Goal: Task Accomplishment & Management: Manage account settings

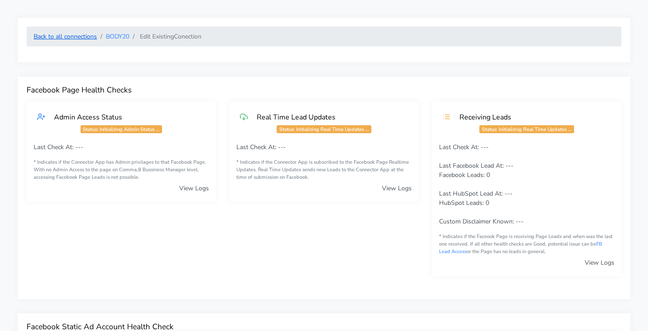
click at [82, 37] on link "Back to all connections" at bounding box center [65, 36] width 63 height 8
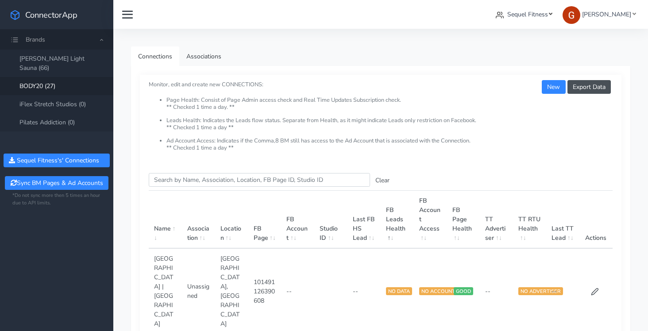
click at [535, 13] on span "Sequel Fitness" at bounding box center [528, 14] width 41 height 8
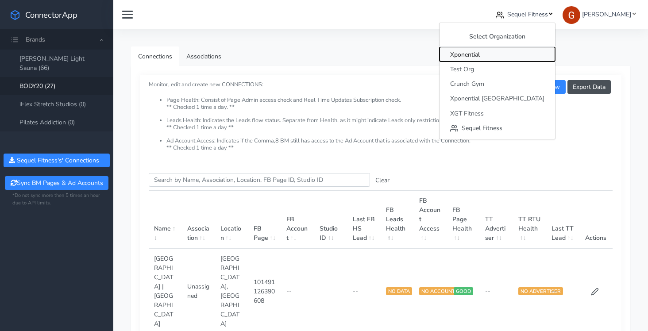
click at [480, 54] on span "Xponential" at bounding box center [465, 54] width 30 height 8
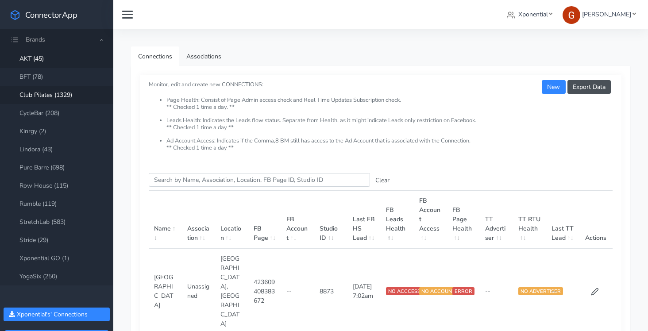
click at [58, 94] on link "Club Pilates (1329)" at bounding box center [56, 95] width 113 height 18
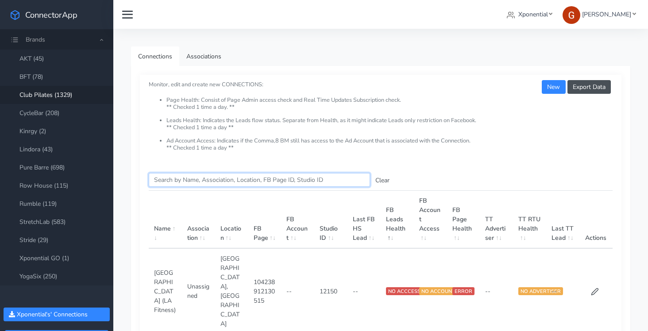
click at [196, 182] on input "Search this table" at bounding box center [259, 180] width 221 height 14
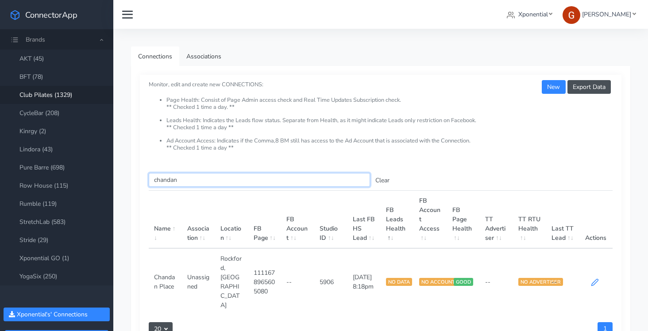
type input "chandan"
click at [598, 279] on icon at bounding box center [595, 283] width 8 height 8
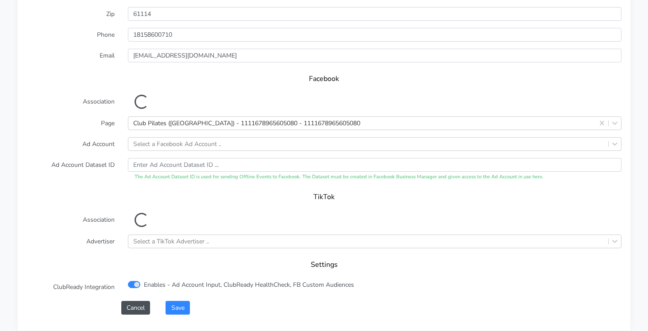
scroll to position [834, 0]
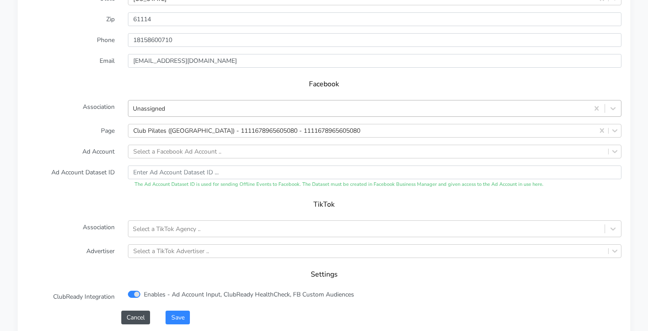
click at [184, 111] on div "Unassigned" at bounding box center [358, 108] width 461 height 15
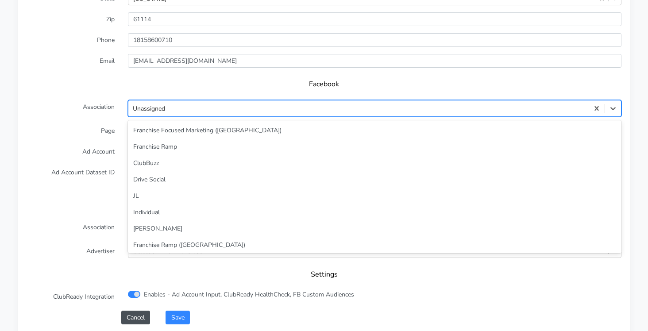
scroll to position [38, 0]
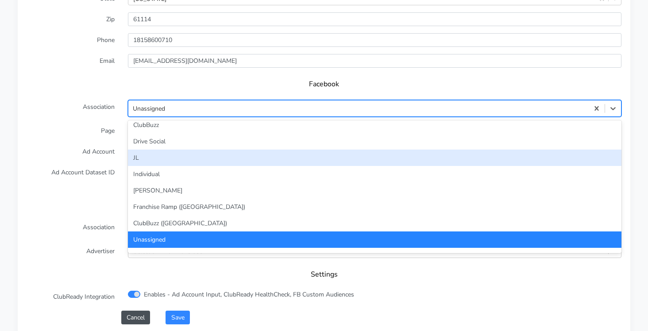
click at [136, 155] on div "JL" at bounding box center [375, 158] width 494 height 16
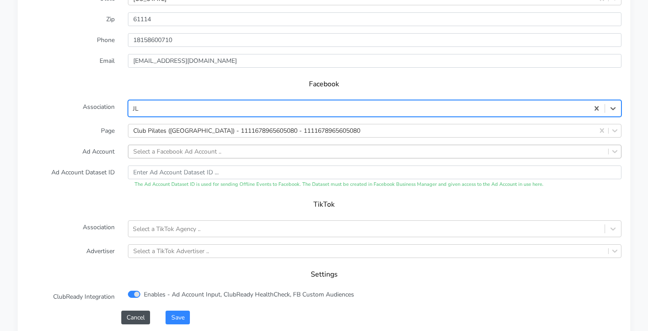
click at [159, 148] on div "Select a Facebook Ad Account .." at bounding box center [177, 151] width 88 height 9
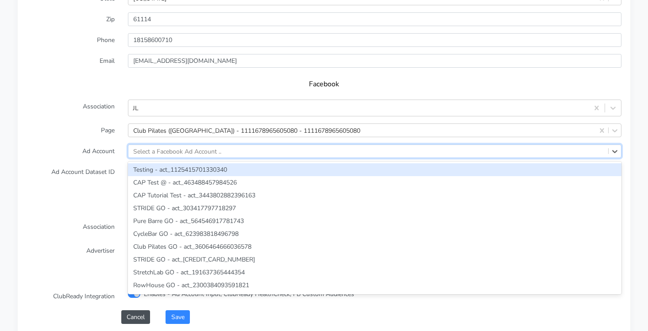
scroll to position [858, 0]
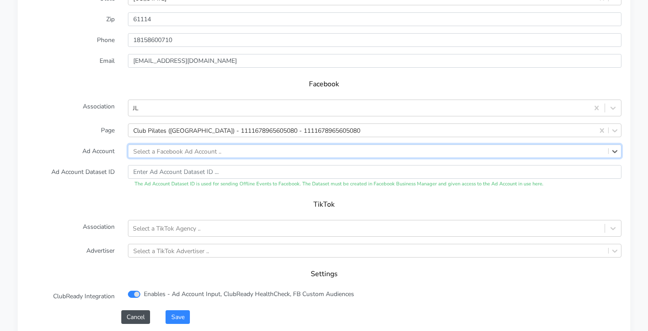
paste input "6036855353030589"
type input "6036855353030589"
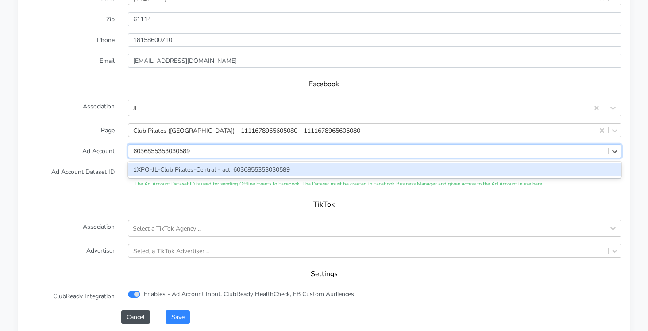
click at [149, 173] on div "1XPO-JL-Club Pilates-Central - act_6036855353030589" at bounding box center [375, 169] width 494 height 13
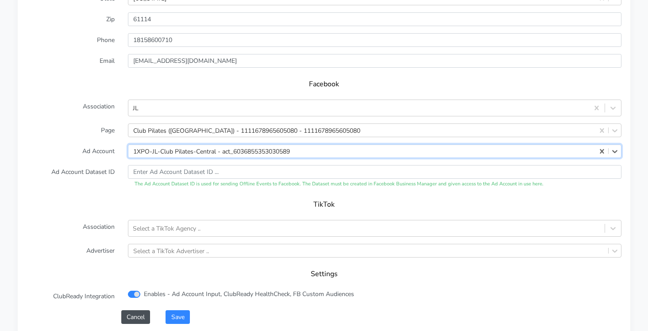
click at [76, 201] on h5 "TikTok" at bounding box center [324, 205] width 578 height 8
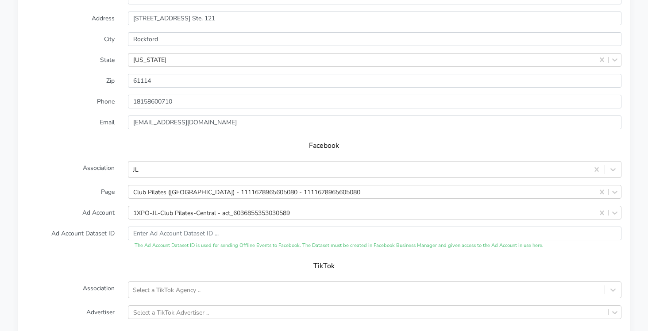
scroll to position [955, 0]
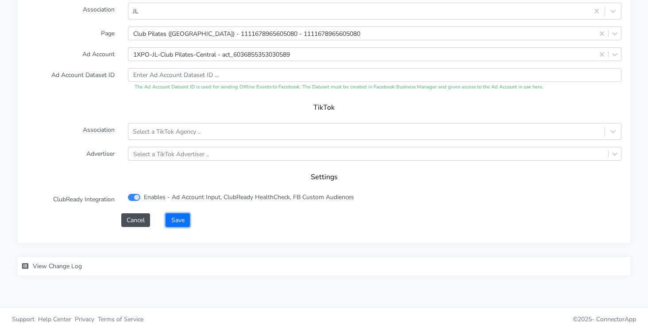
click at [179, 219] on button "Save" at bounding box center [178, 220] width 24 height 14
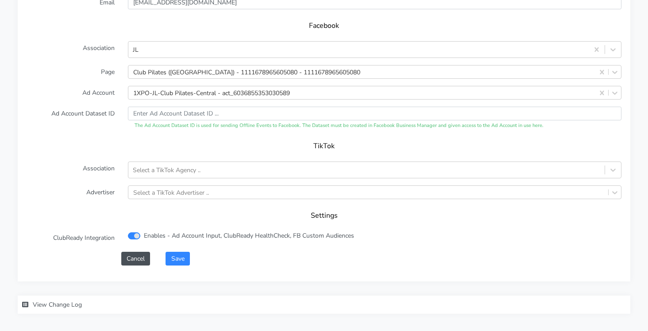
scroll to position [922, 0]
click at [179, 256] on button "Save" at bounding box center [178, 258] width 24 height 14
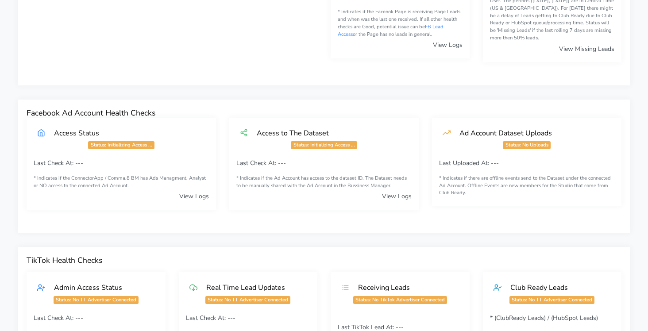
scroll to position [0, 0]
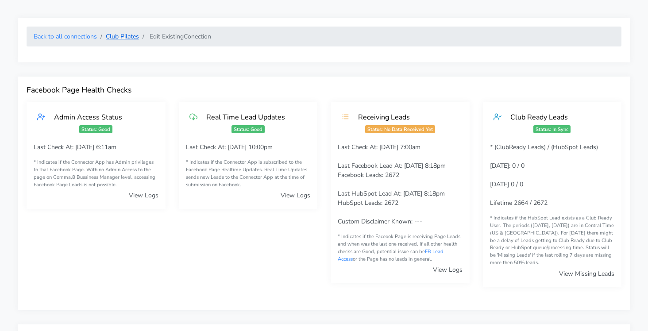
click at [133, 38] on link "Club Pilates" at bounding box center [122, 36] width 33 height 8
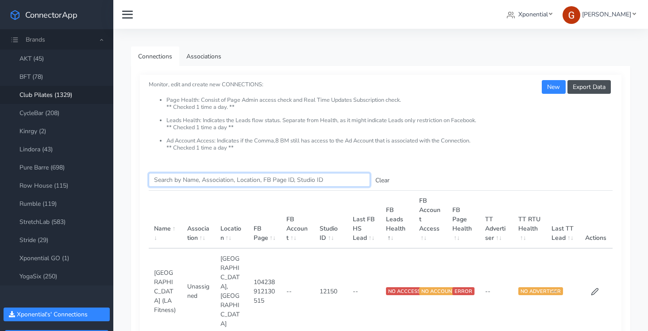
click at [182, 181] on input "Search this table" at bounding box center [259, 180] width 221 height 14
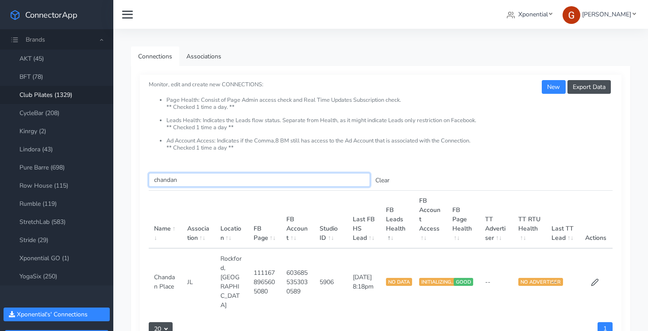
type input "chandan"
click at [319, 269] on td "5906" at bounding box center [330, 281] width 33 height 67
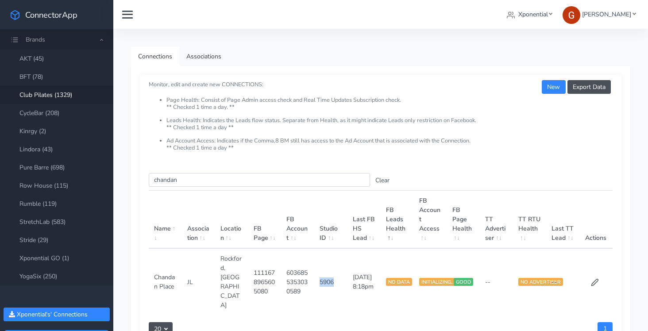
click at [319, 269] on td "5906" at bounding box center [330, 281] width 33 height 67
copy td "5906"
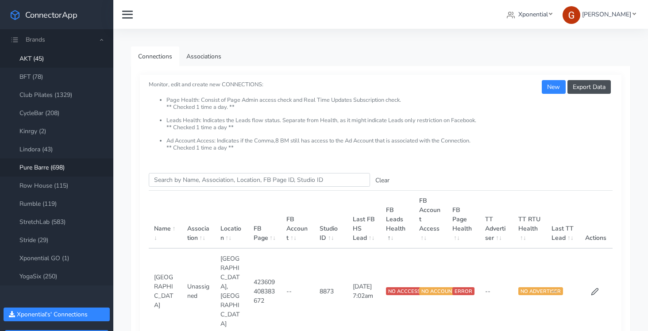
click at [41, 171] on link "Pure Barre (698)" at bounding box center [56, 168] width 113 height 18
click at [204, 178] on input "Search this table" at bounding box center [259, 180] width 221 height 14
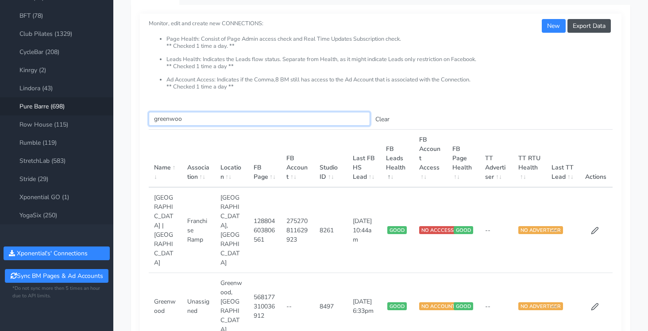
scroll to position [65, 0]
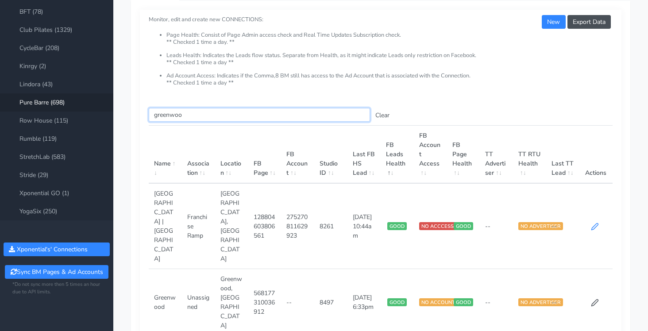
type input "greenwoo"
click at [592, 223] on icon at bounding box center [595, 227] width 8 height 8
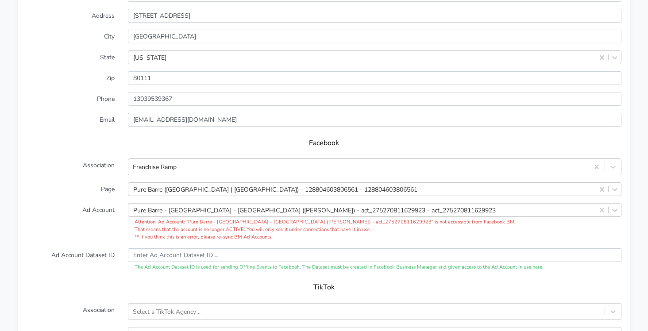
scroll to position [803, 0]
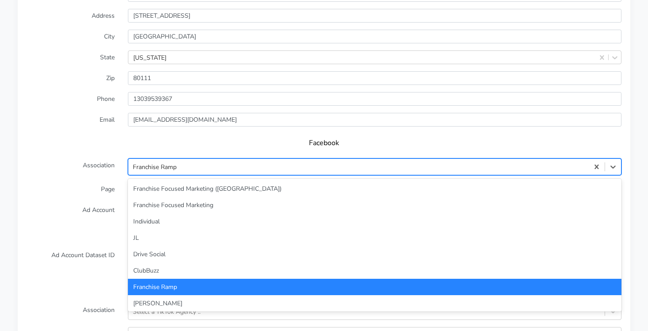
click at [238, 162] on div "Franchise Ramp" at bounding box center [358, 167] width 461 height 15
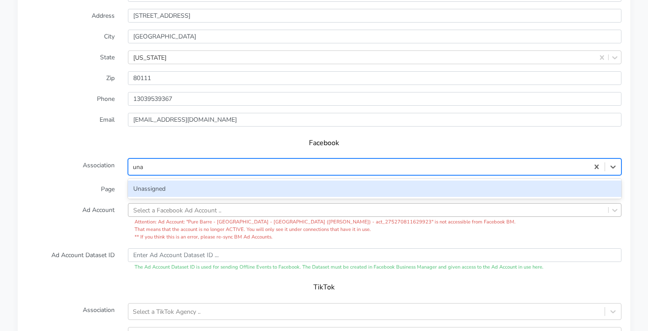
type input "unas"
click at [146, 190] on div "Unassigned" at bounding box center [375, 189] width 494 height 16
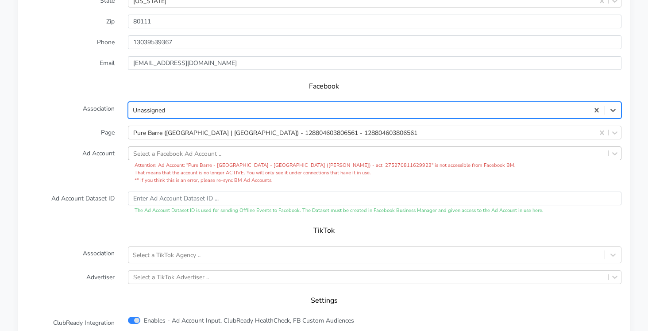
scroll to position [984, 0]
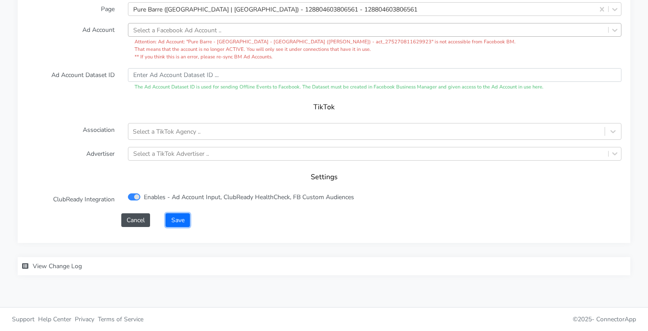
click at [185, 218] on button "Save" at bounding box center [178, 220] width 24 height 14
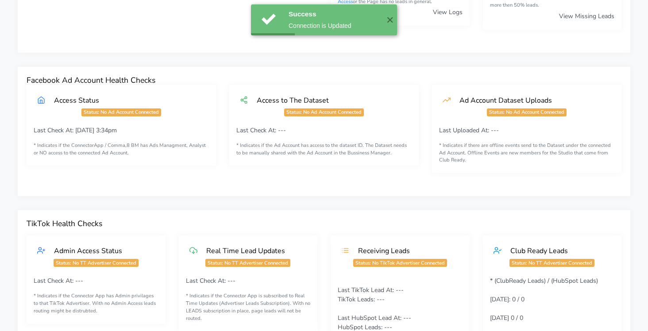
scroll to position [0, 0]
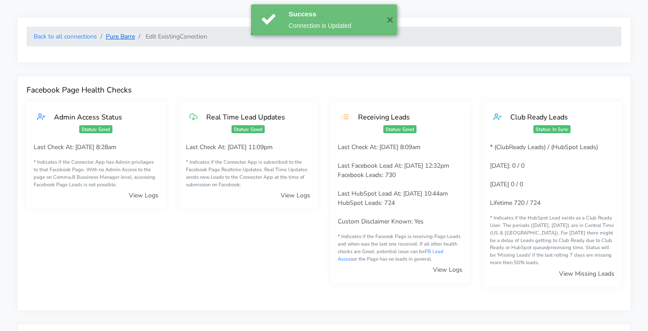
click at [131, 40] on link "Pure Barre" at bounding box center [120, 36] width 29 height 8
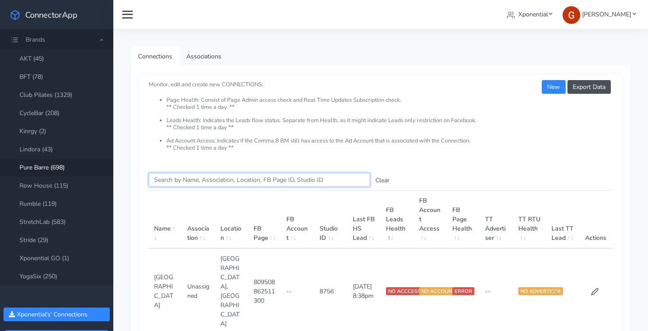
click at [195, 181] on input "Search this table" at bounding box center [259, 180] width 221 height 14
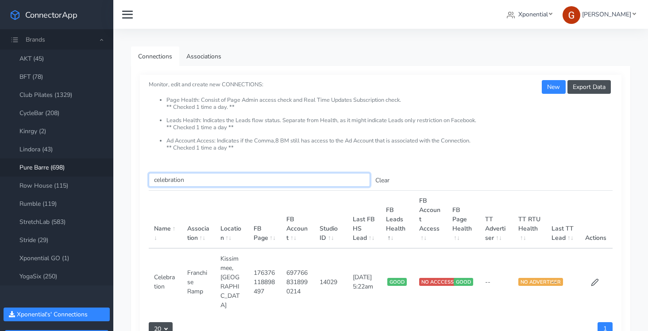
click at [165, 179] on input "celebration" at bounding box center [259, 180] width 221 height 14
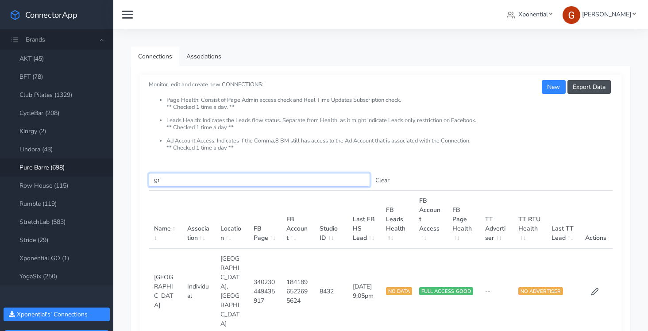
type input "g"
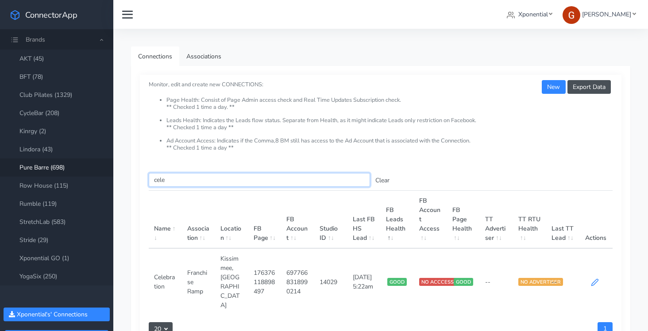
type input "cele"
click at [597, 279] on icon at bounding box center [595, 283] width 8 height 8
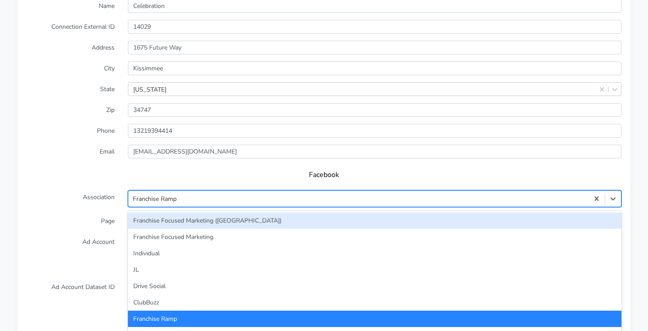
scroll to position [787, 0]
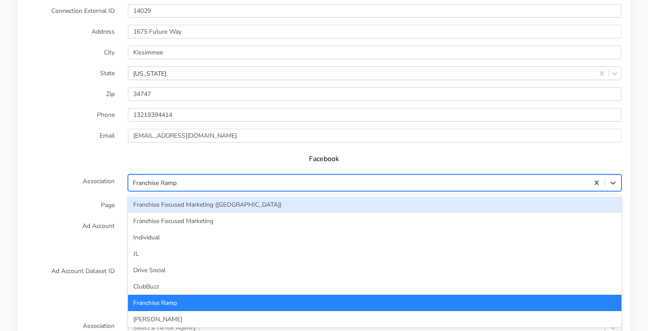
click at [396, 191] on div "option Franchise Focused Marketing (CA) focused, 1 of 33. 33 results available.…" at bounding box center [375, 182] width 494 height 17
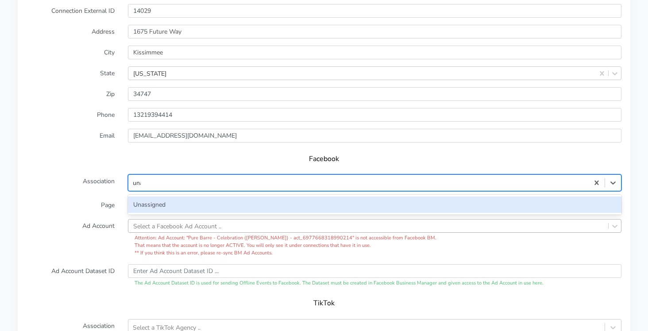
type input "unas"
click at [178, 208] on div "Unassigned" at bounding box center [375, 205] width 494 height 16
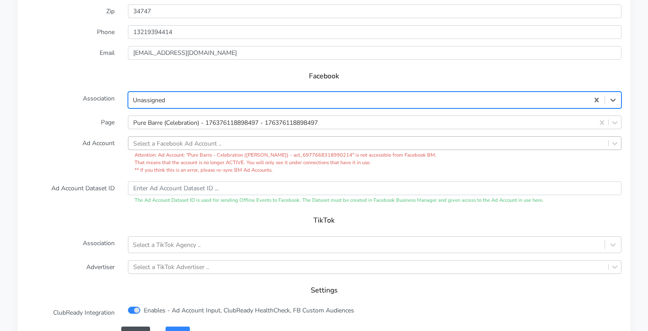
scroll to position [900, 0]
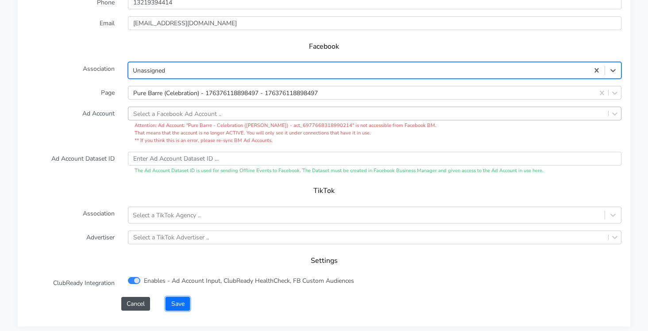
click at [181, 303] on button "Save" at bounding box center [178, 304] width 24 height 14
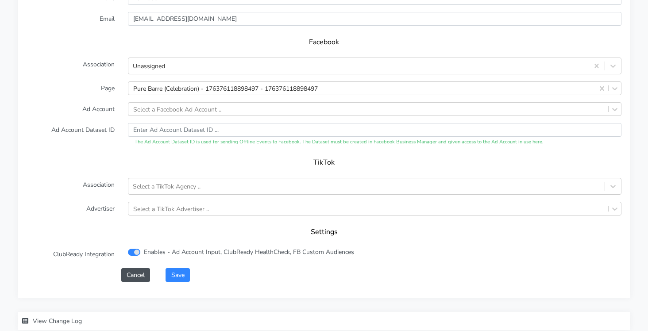
scroll to position [955, 0]
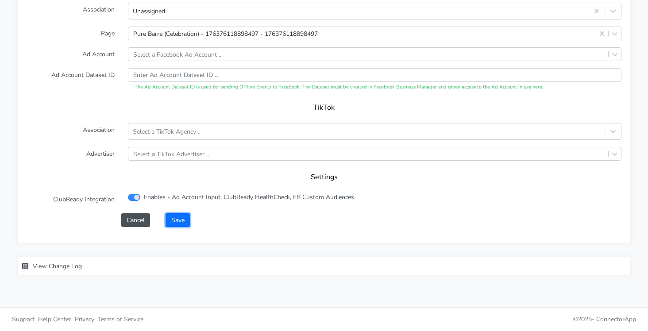
click at [167, 220] on button "Save" at bounding box center [178, 220] width 24 height 14
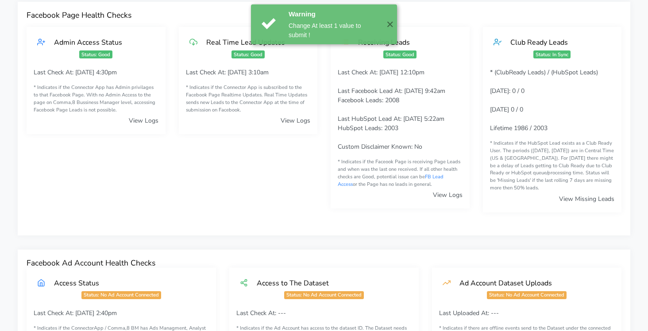
scroll to position [0, 0]
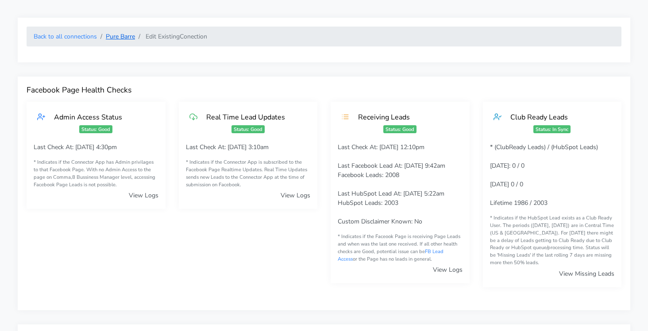
click at [117, 39] on link "Pure Barre" at bounding box center [120, 36] width 29 height 8
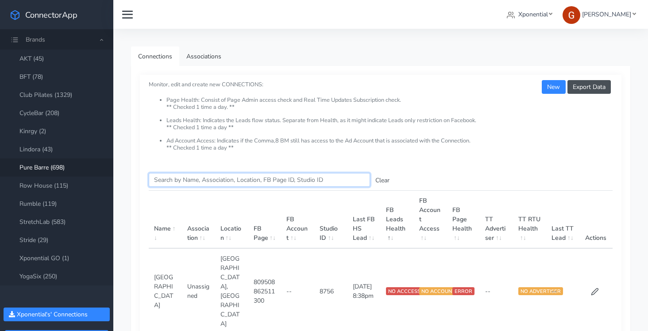
click at [168, 176] on input "Search this table" at bounding box center [259, 180] width 221 height 14
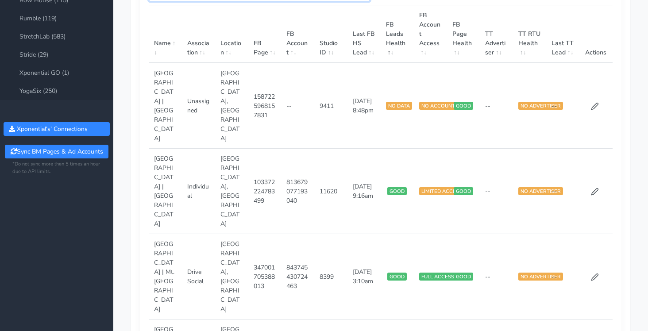
scroll to position [188, 0]
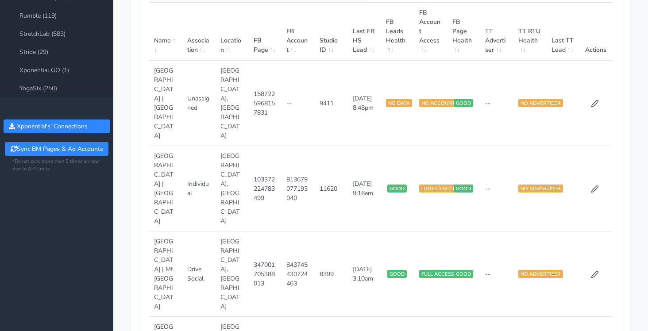
type input "pittsburg"
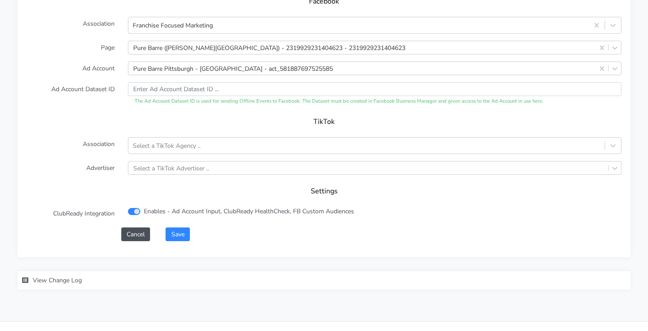
scroll to position [959, 0]
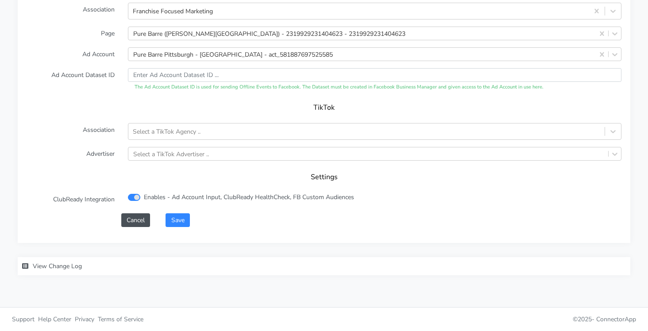
click at [172, 228] on div "XPO Admin Id purebarre-robinson-township-pa Name Pittsburgh | North Fayette Con…" at bounding box center [324, 12] width 613 height 461
click at [176, 221] on button "Save" at bounding box center [178, 220] width 24 height 14
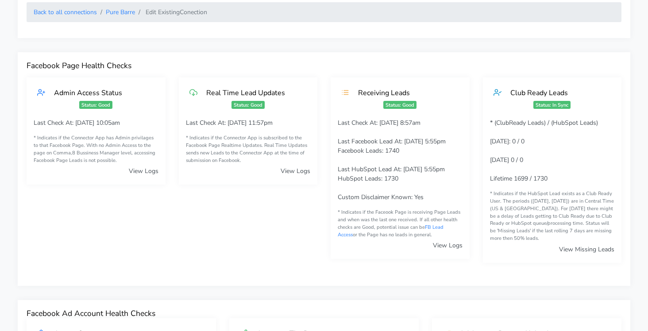
scroll to position [2, 0]
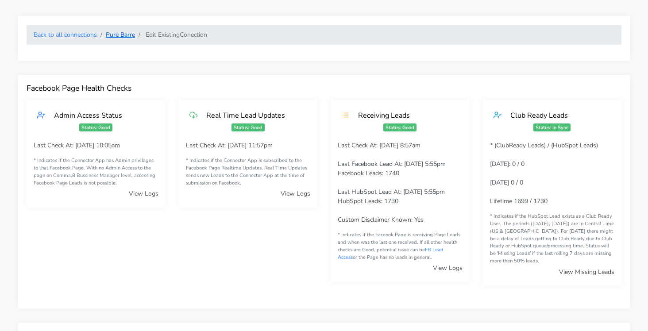
click at [115, 35] on link "Pure Barre" at bounding box center [120, 35] width 29 height 8
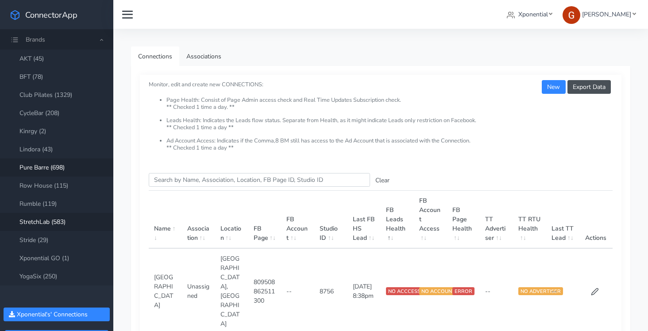
click at [49, 219] on link "StretchLab (583)" at bounding box center [56, 222] width 113 height 18
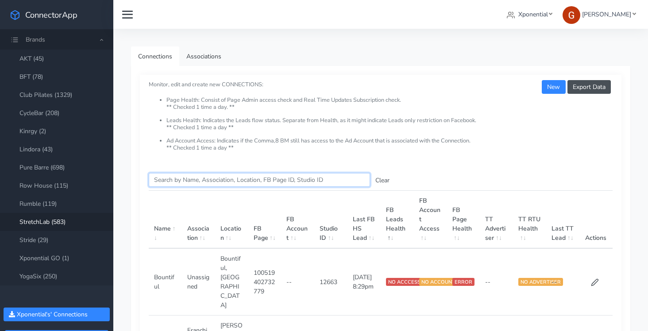
click at [176, 178] on input "Search this table" at bounding box center [259, 180] width 221 height 14
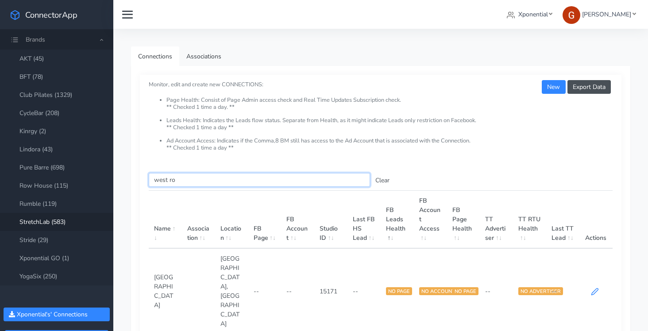
type input "west ro"
click at [596, 288] on icon at bounding box center [595, 292] width 8 height 8
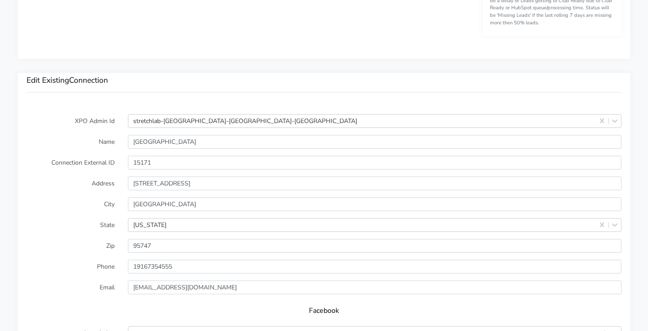
scroll to position [620, 0]
click at [143, 159] on input "15171" at bounding box center [375, 162] width 494 height 14
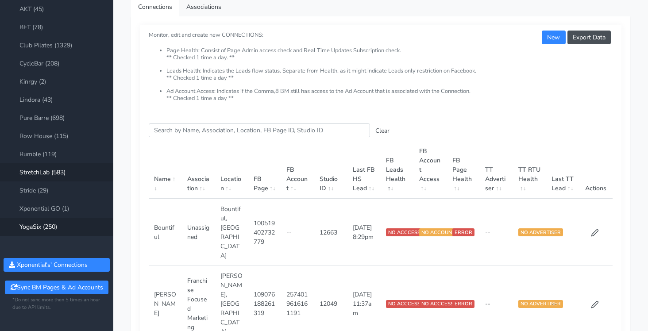
scroll to position [70, 0]
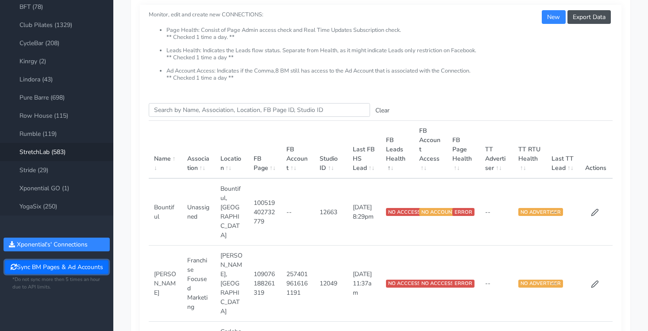
click at [68, 264] on button "Sync BM Pages & Ad Accounts" at bounding box center [56, 267] width 103 height 14
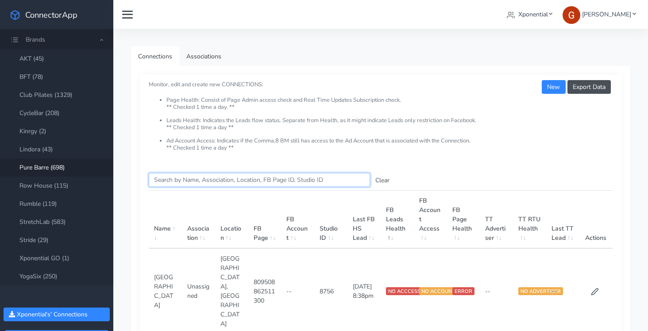
click at [168, 183] on input "Search this table" at bounding box center [259, 180] width 221 height 14
type input "w"
click at [39, 222] on link "StretchLab (583)" at bounding box center [56, 222] width 113 height 18
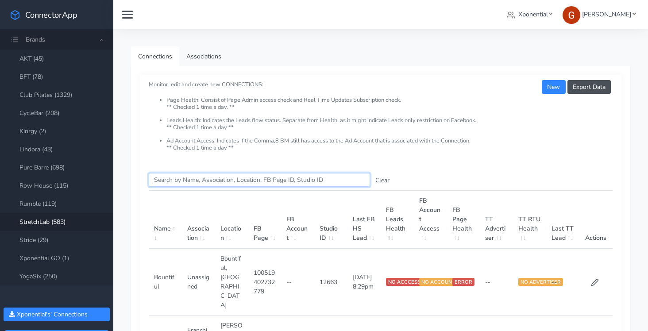
click at [171, 184] on input "Search this table" at bounding box center [259, 180] width 221 height 14
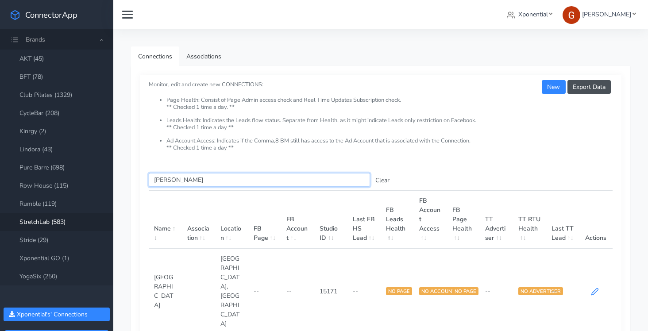
type input "west rose"
click at [591, 288] on icon at bounding box center [595, 292] width 8 height 8
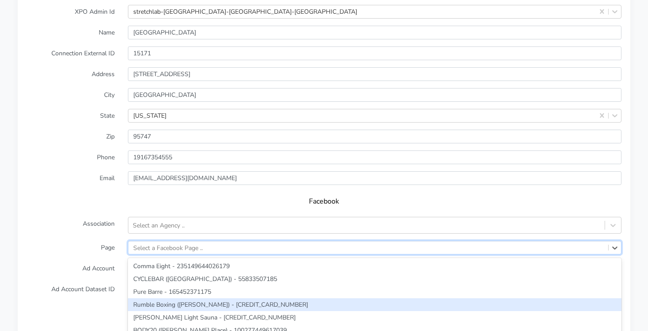
scroll to position [793, 0]
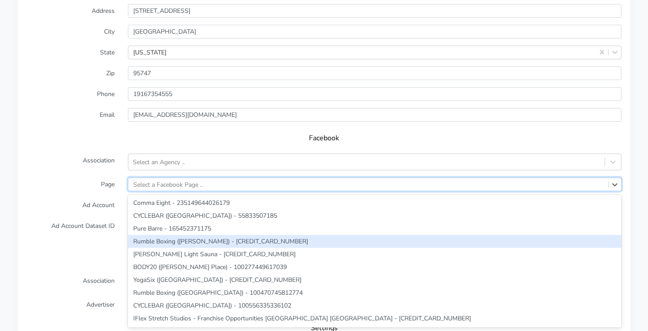
click at [180, 191] on div "option Rumble Boxing (Castro) - 100105812395107 focused, 4 of 276. 276 results …" at bounding box center [375, 185] width 494 height 14
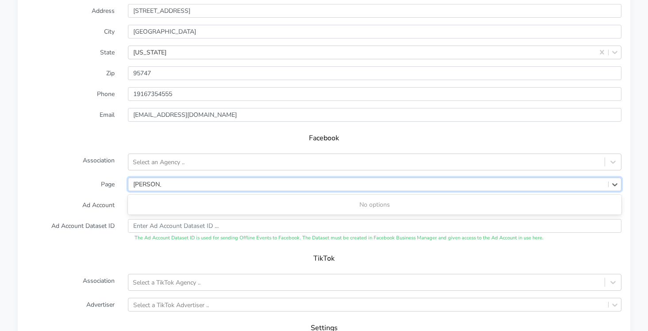
type input "west rose"
click at [49, 202] on label "Ad Account" at bounding box center [70, 205] width 101 height 14
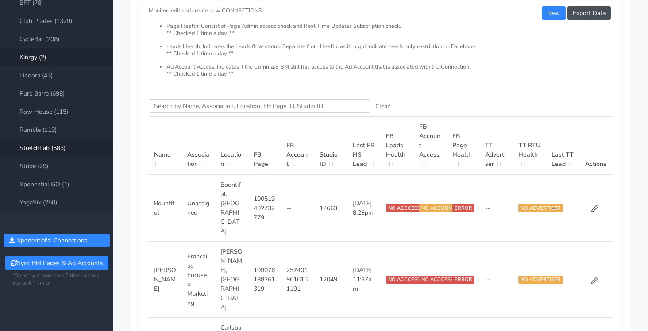
scroll to position [74, 0]
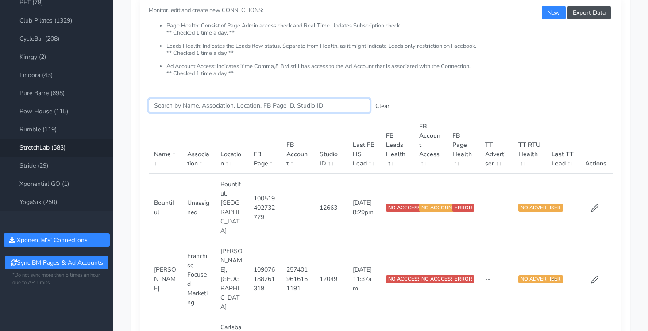
click at [168, 106] on input "Search this table" at bounding box center [259, 106] width 221 height 14
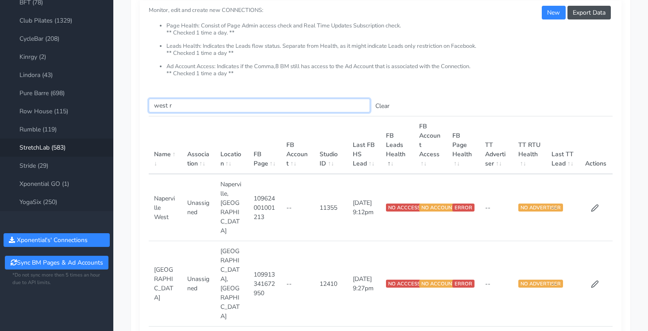
scroll to position [71, 0]
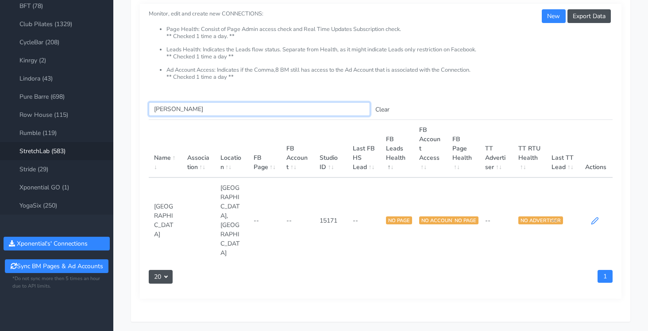
type input "[PERSON_NAME]"
click at [596, 218] on icon at bounding box center [595, 221] width 7 height 7
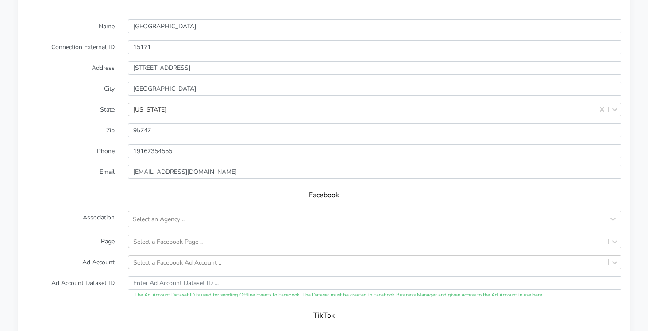
scroll to position [724, 0]
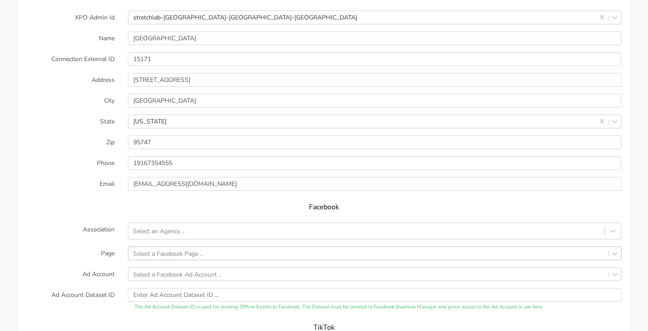
click at [152, 250] on div "Select a Facebook Page .." at bounding box center [375, 254] width 494 height 14
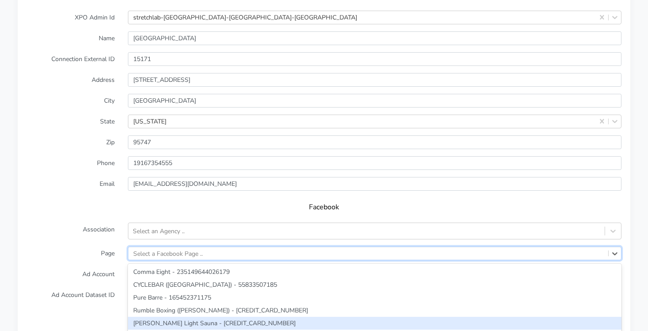
scroll to position [793, 0]
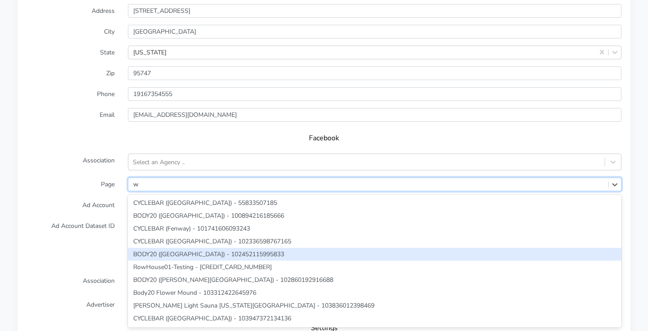
type input "w"
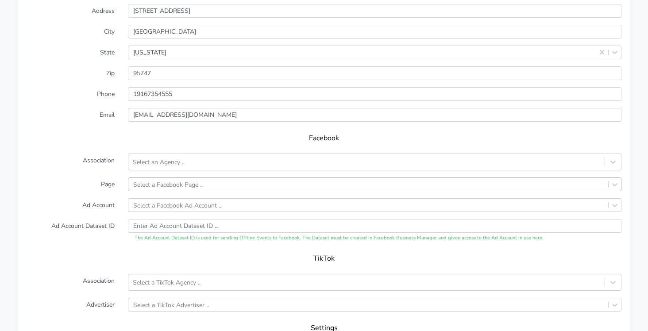
click at [30, 172] on form "XPO Admin Id stretchlab-[GEOGRAPHIC_DATA]-[GEOGRAPHIC_DATA]-[GEOGRAPHIC_DATA] N…" at bounding box center [324, 160] width 595 height 437
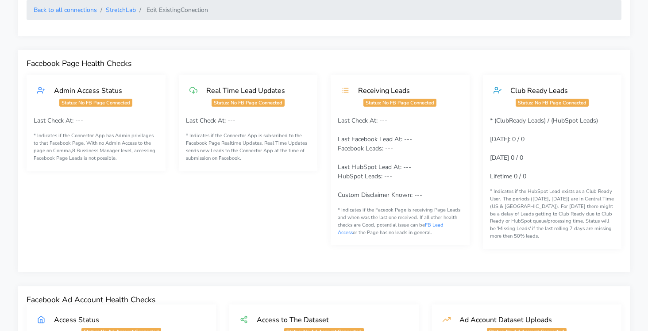
scroll to position [0, 0]
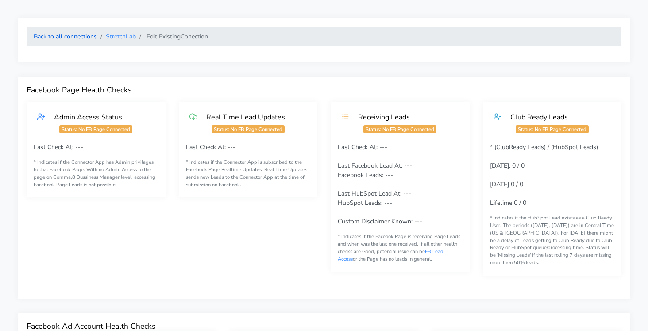
click at [85, 35] on link "Back to all connections" at bounding box center [65, 36] width 63 height 8
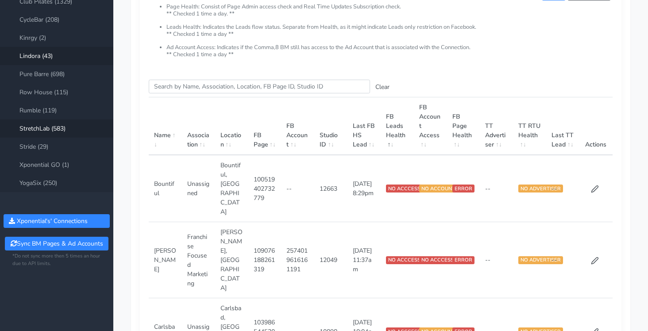
scroll to position [104, 0]
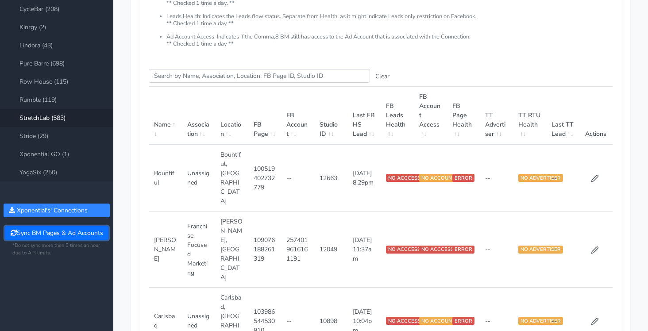
click at [54, 237] on button "Sync BM Pages & Ad Accounts" at bounding box center [56, 233] width 103 height 14
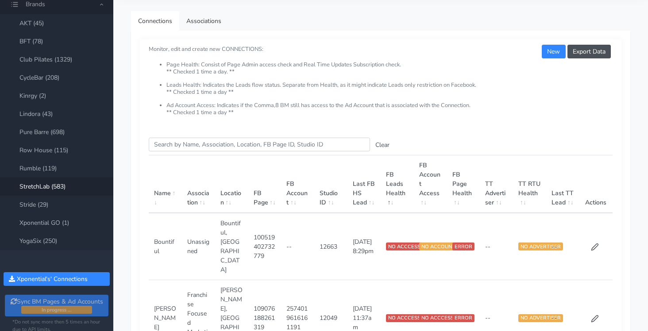
scroll to position [0, 0]
